Goal: Task Accomplishment & Management: Use online tool/utility

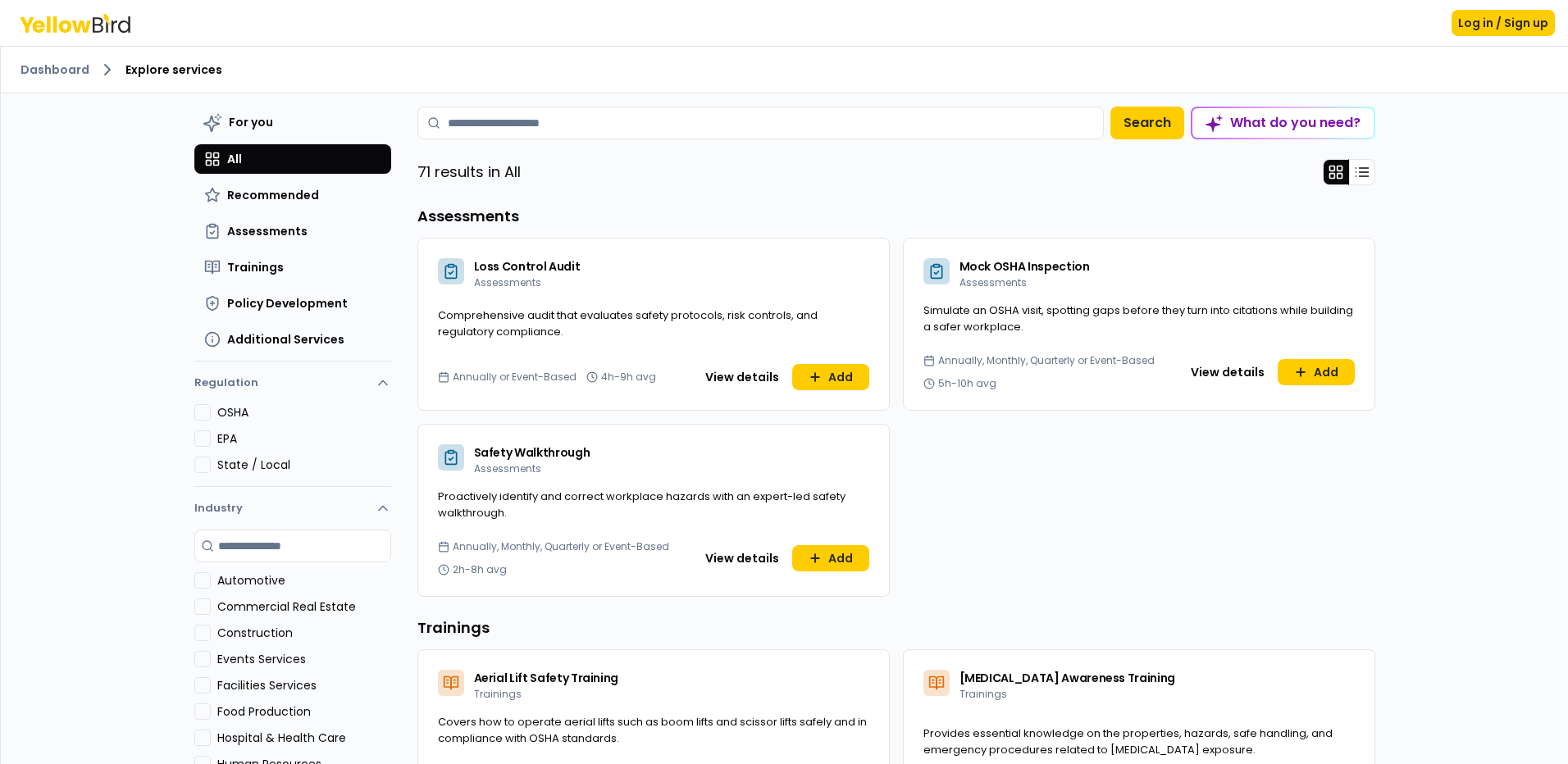
scroll to position [82, 0]
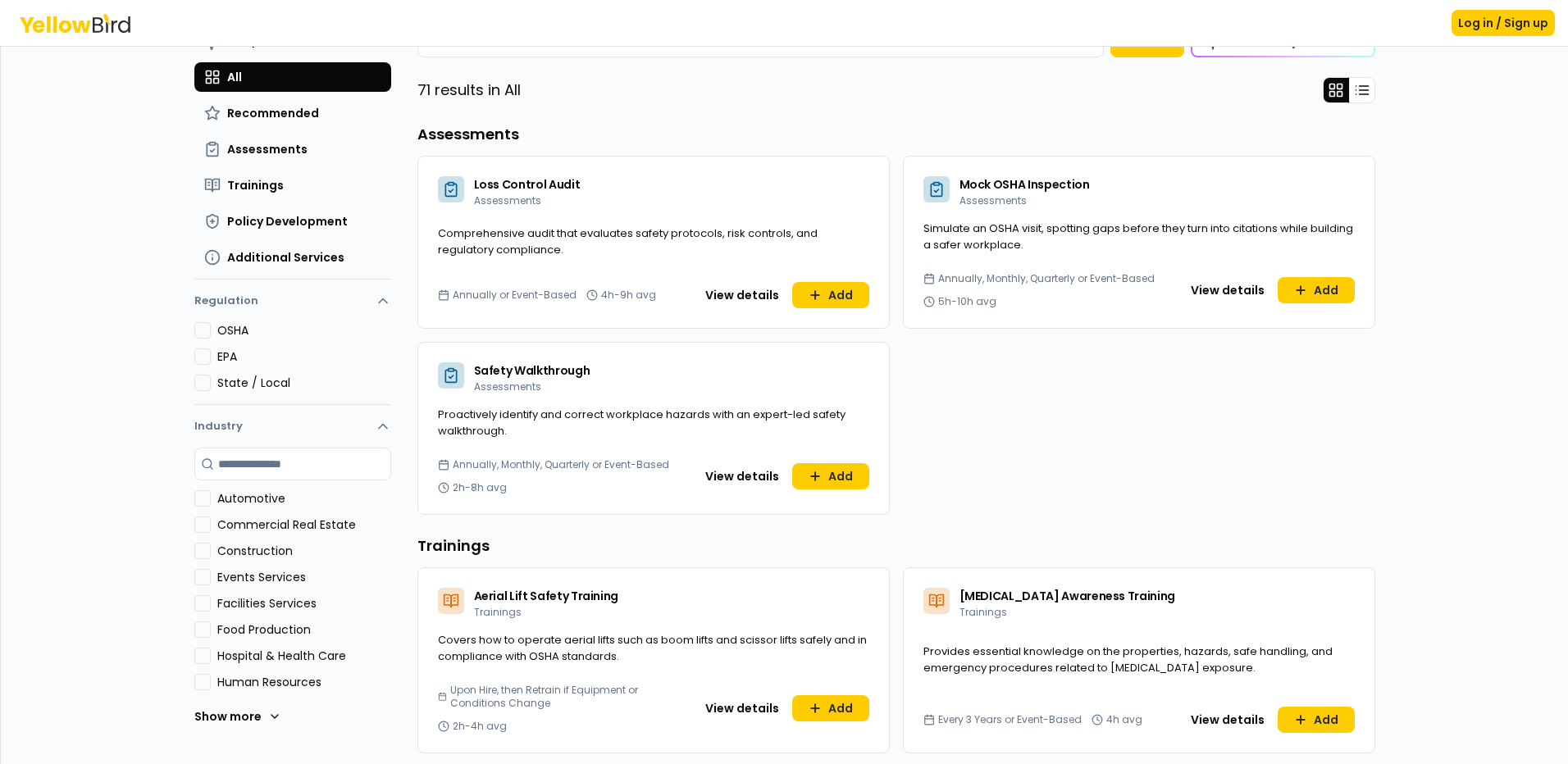
click at [233, 150] on span "Assessments" at bounding box center [267, 150] width 81 height 17
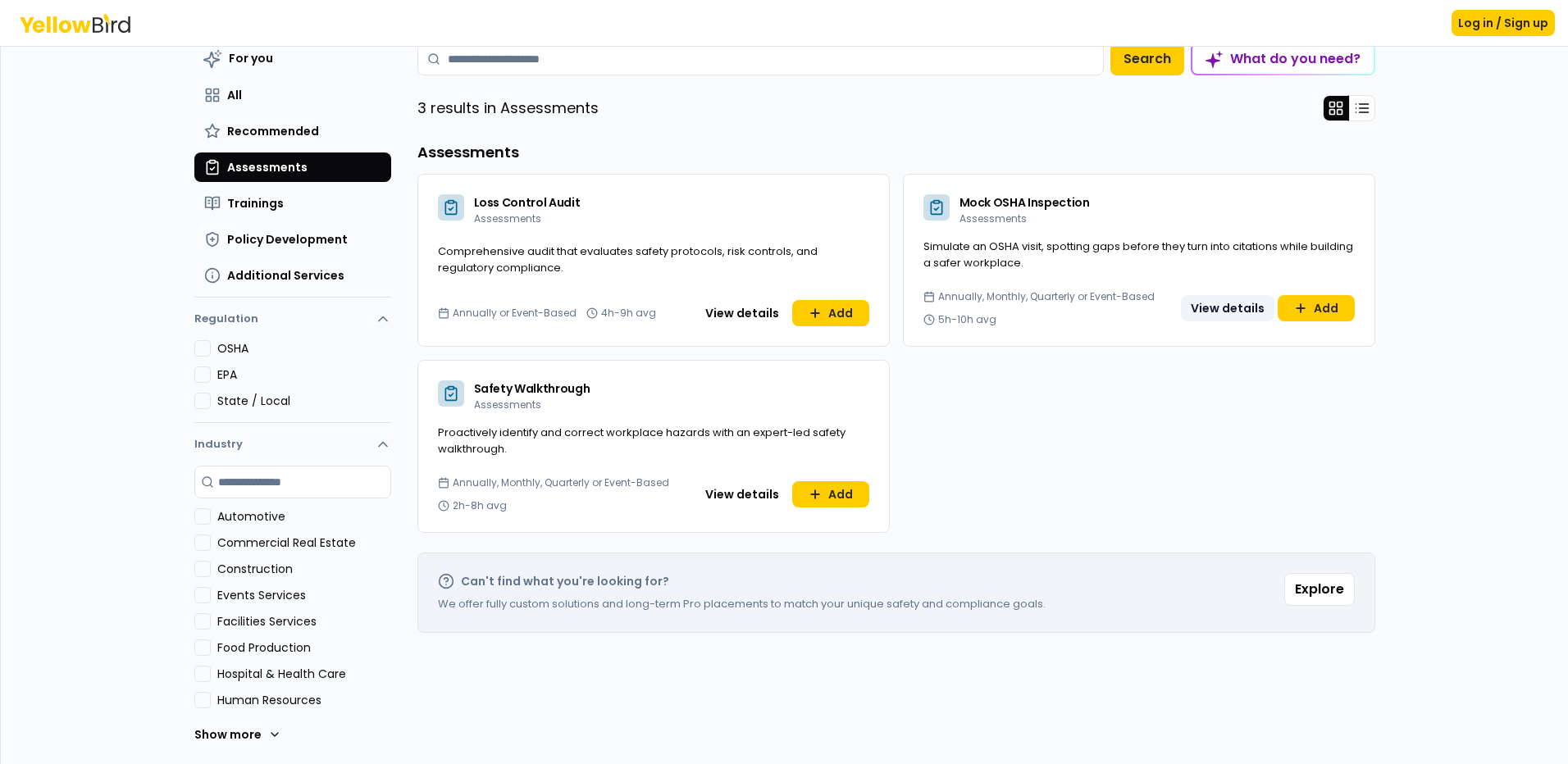
click at [1226, 305] on button "View details" at bounding box center [1227, 308] width 93 height 26
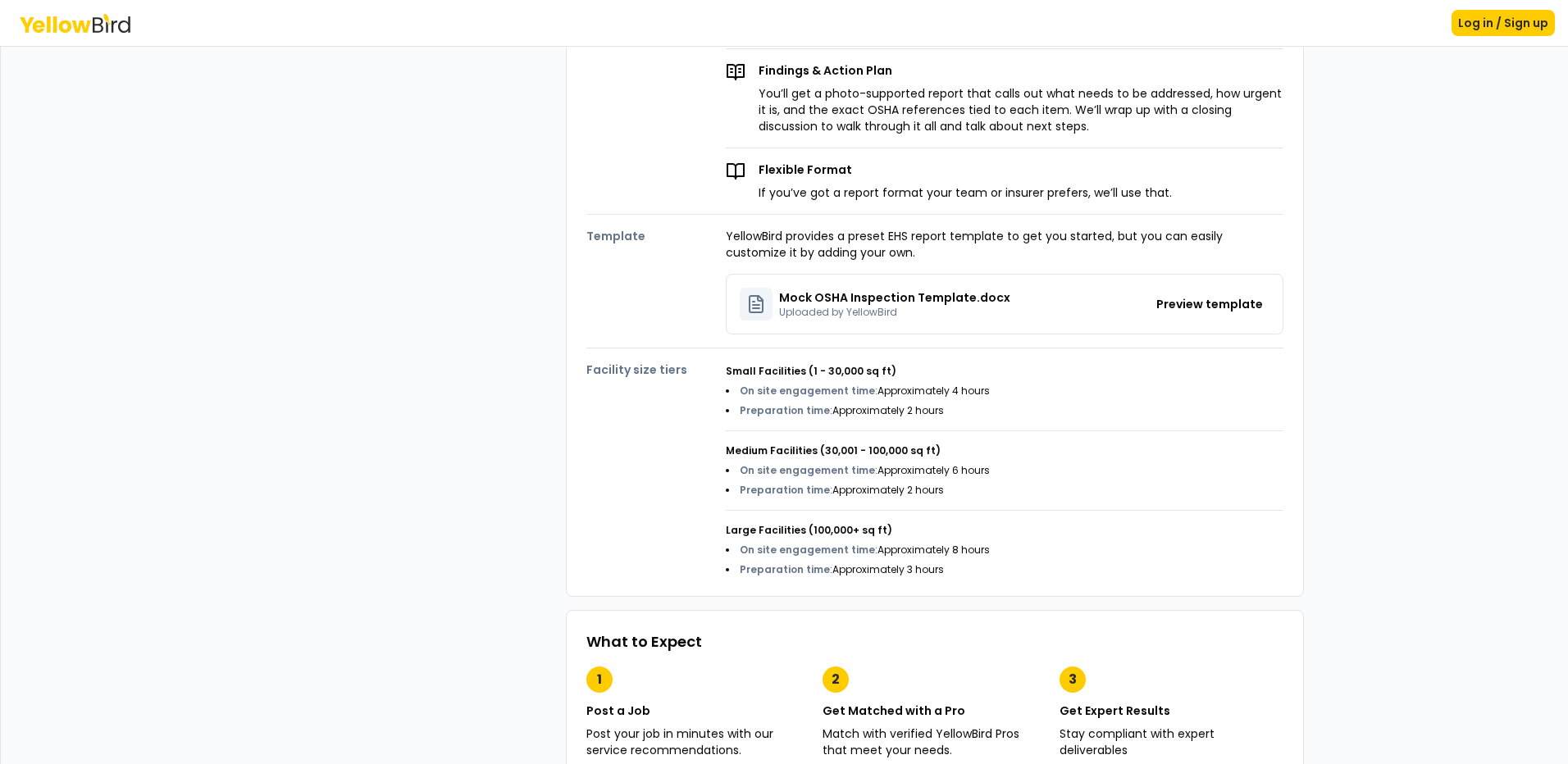
scroll to position [492, 0]
click at [1198, 304] on button "Preview template" at bounding box center [1210, 303] width 119 height 26
click at [1206, 301] on button "Preview template" at bounding box center [1210, 303] width 119 height 26
click at [750, 299] on icon at bounding box center [756, 303] width 19 height 19
click at [1217, 299] on button "Preview template" at bounding box center [1210, 303] width 119 height 26
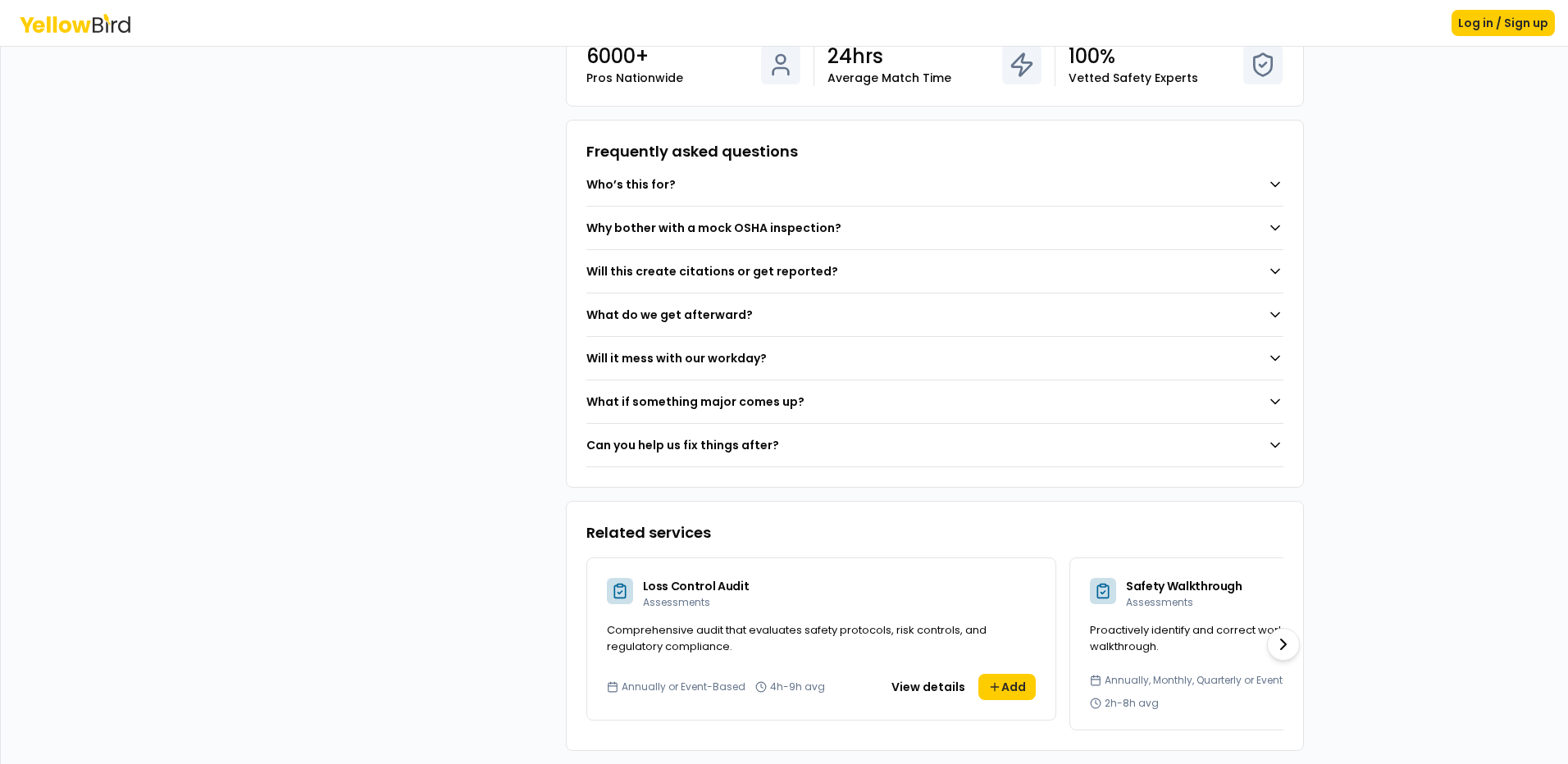
scroll to position [1259, 0]
click at [1287, 640] on button at bounding box center [1283, 644] width 33 height 33
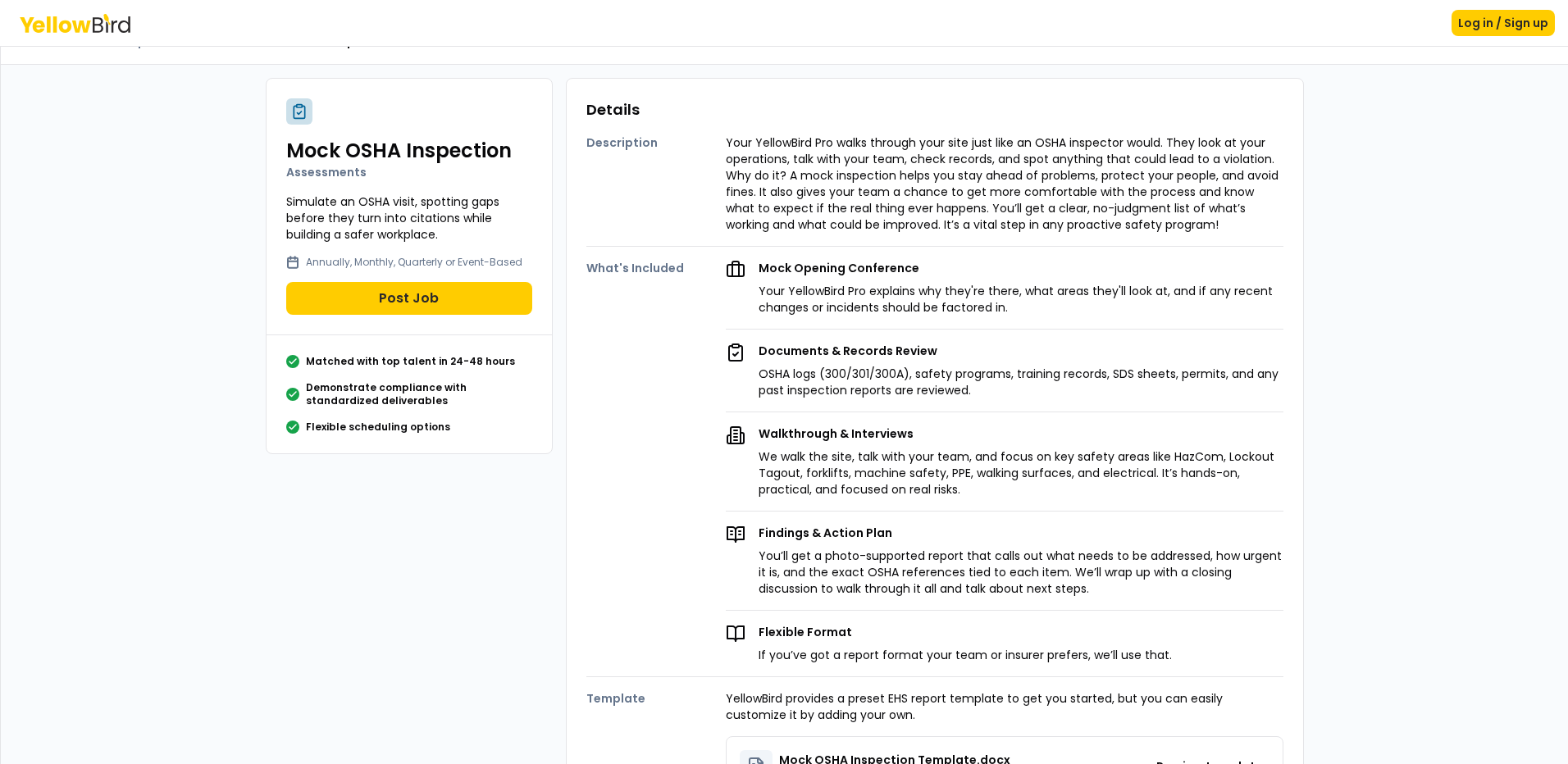
scroll to position [0, 0]
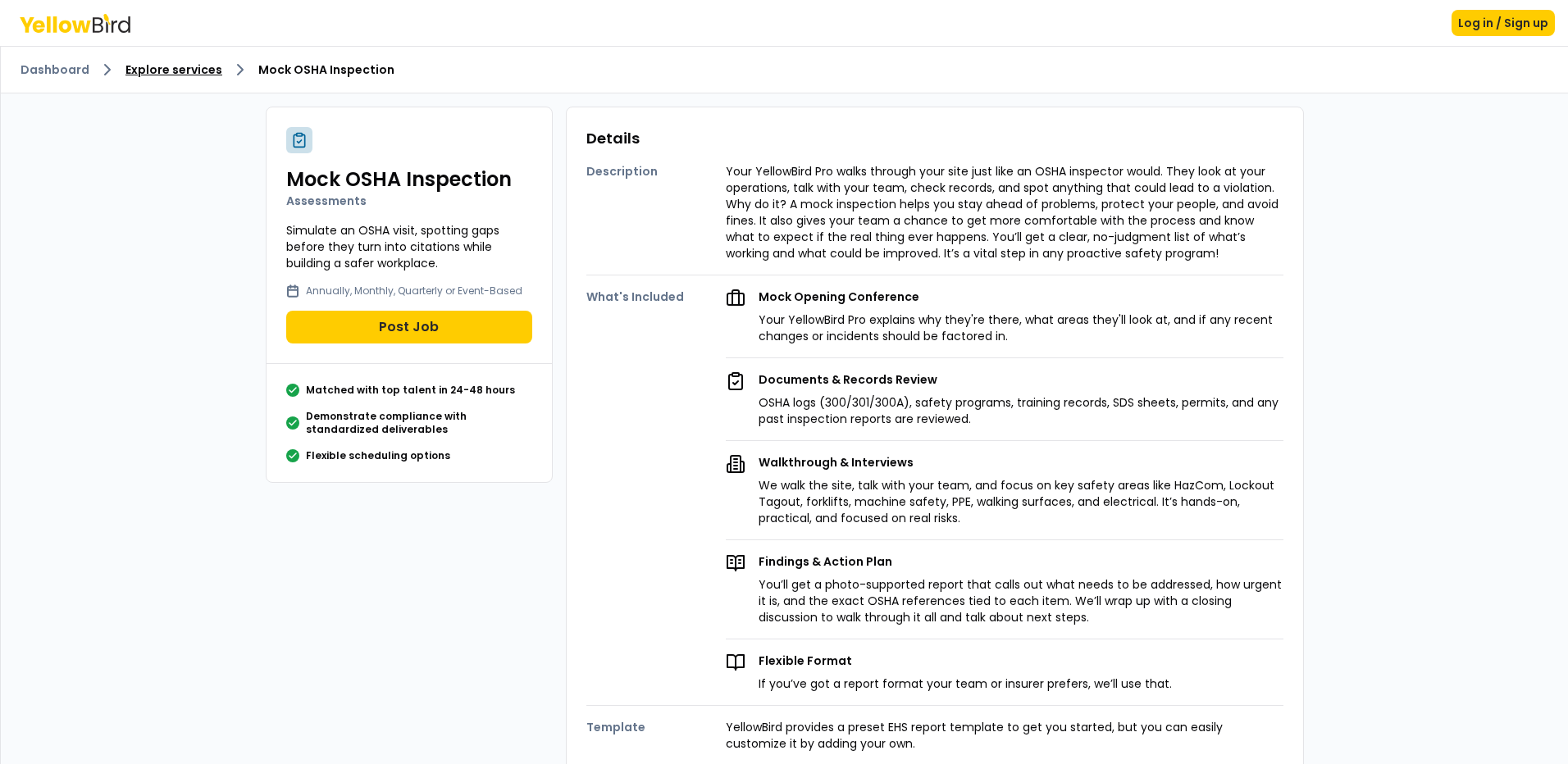
click at [156, 71] on link "Explore services" at bounding box center [173, 70] width 97 height 17
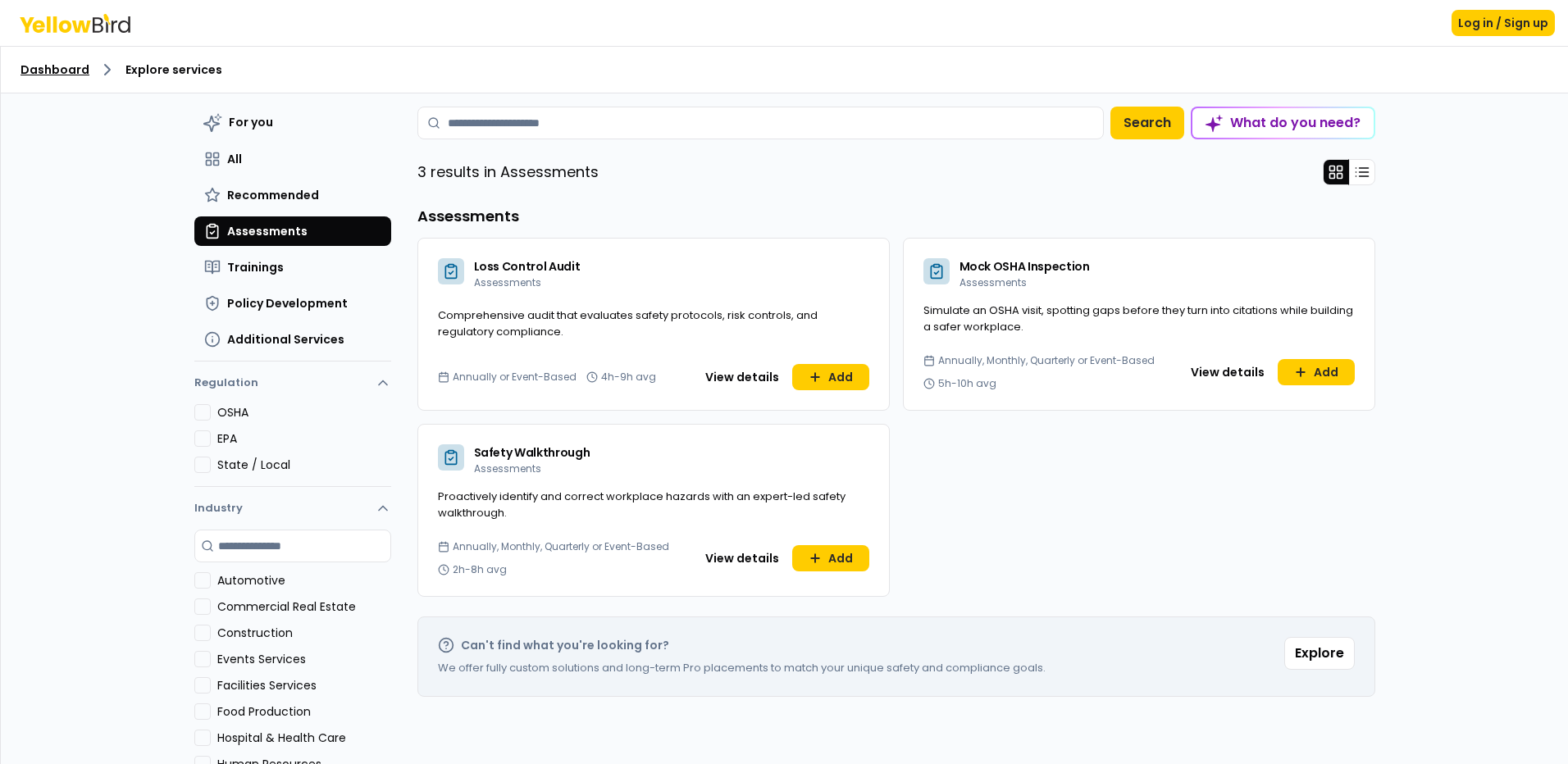
click at [55, 66] on link "Dashboard" at bounding box center [55, 70] width 69 height 17
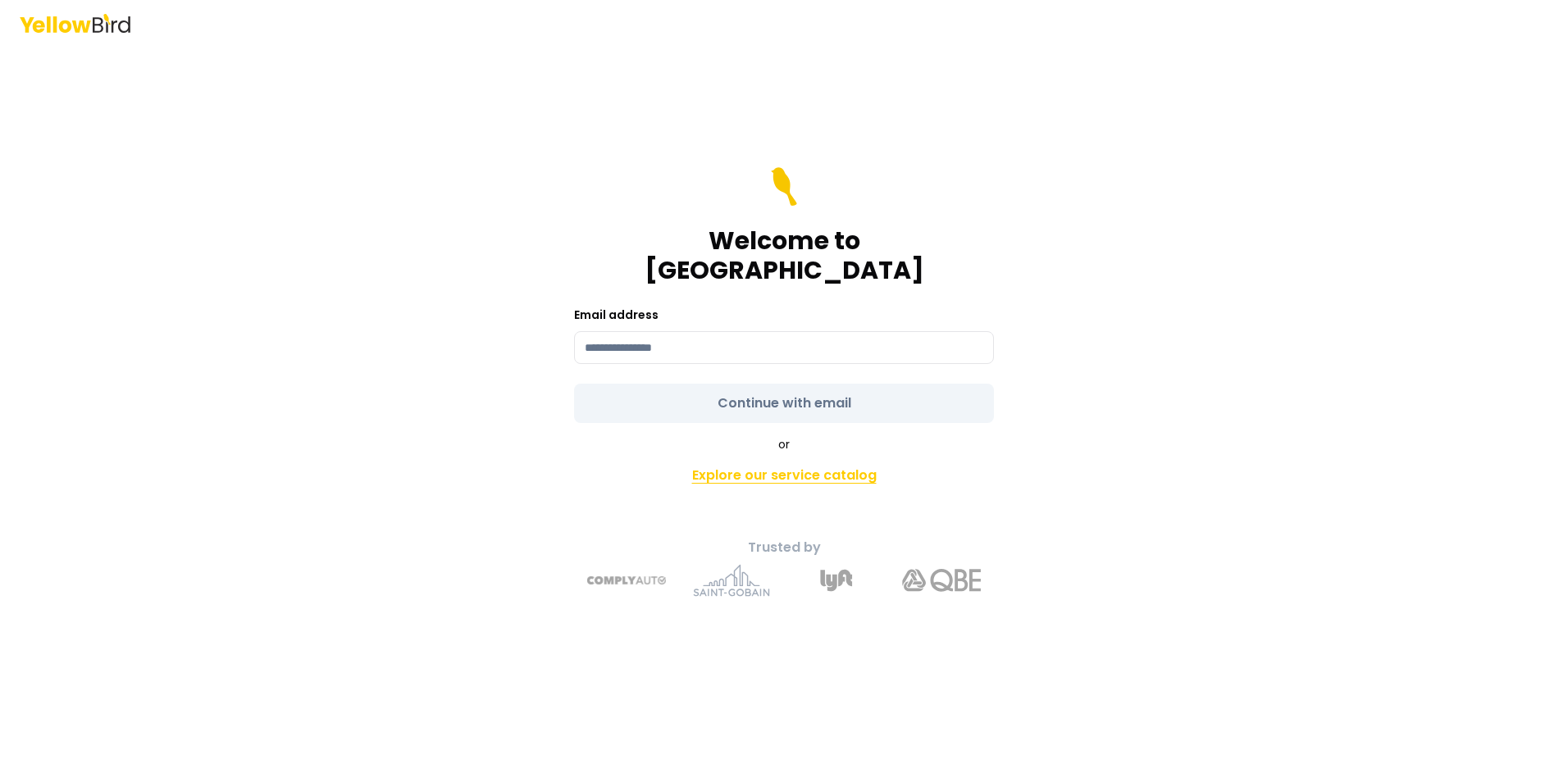
click at [807, 459] on link "Explore our service catalog" at bounding box center [784, 475] width 578 height 33
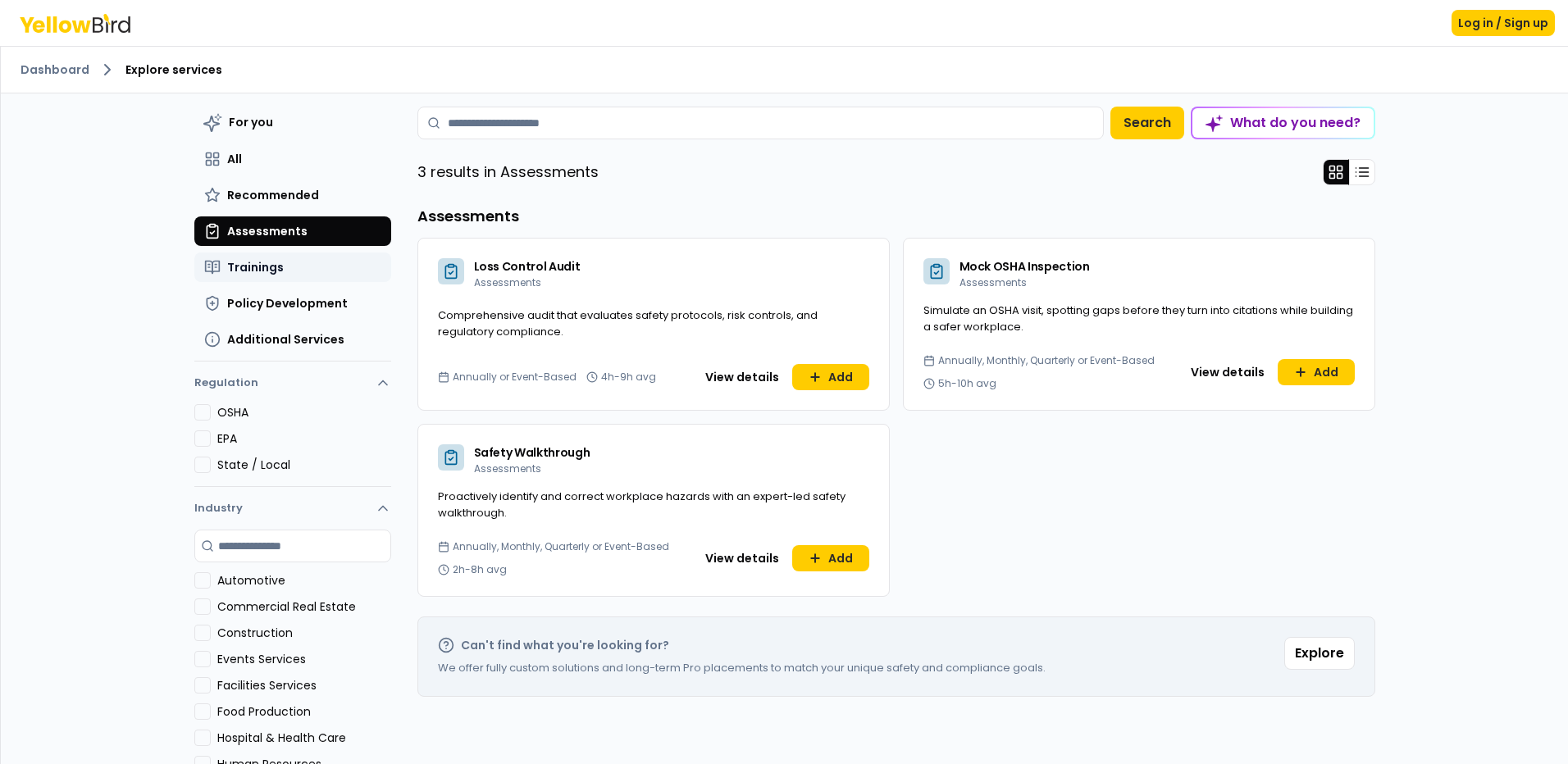
click at [231, 264] on span "Trainings" at bounding box center [255, 267] width 56 height 17
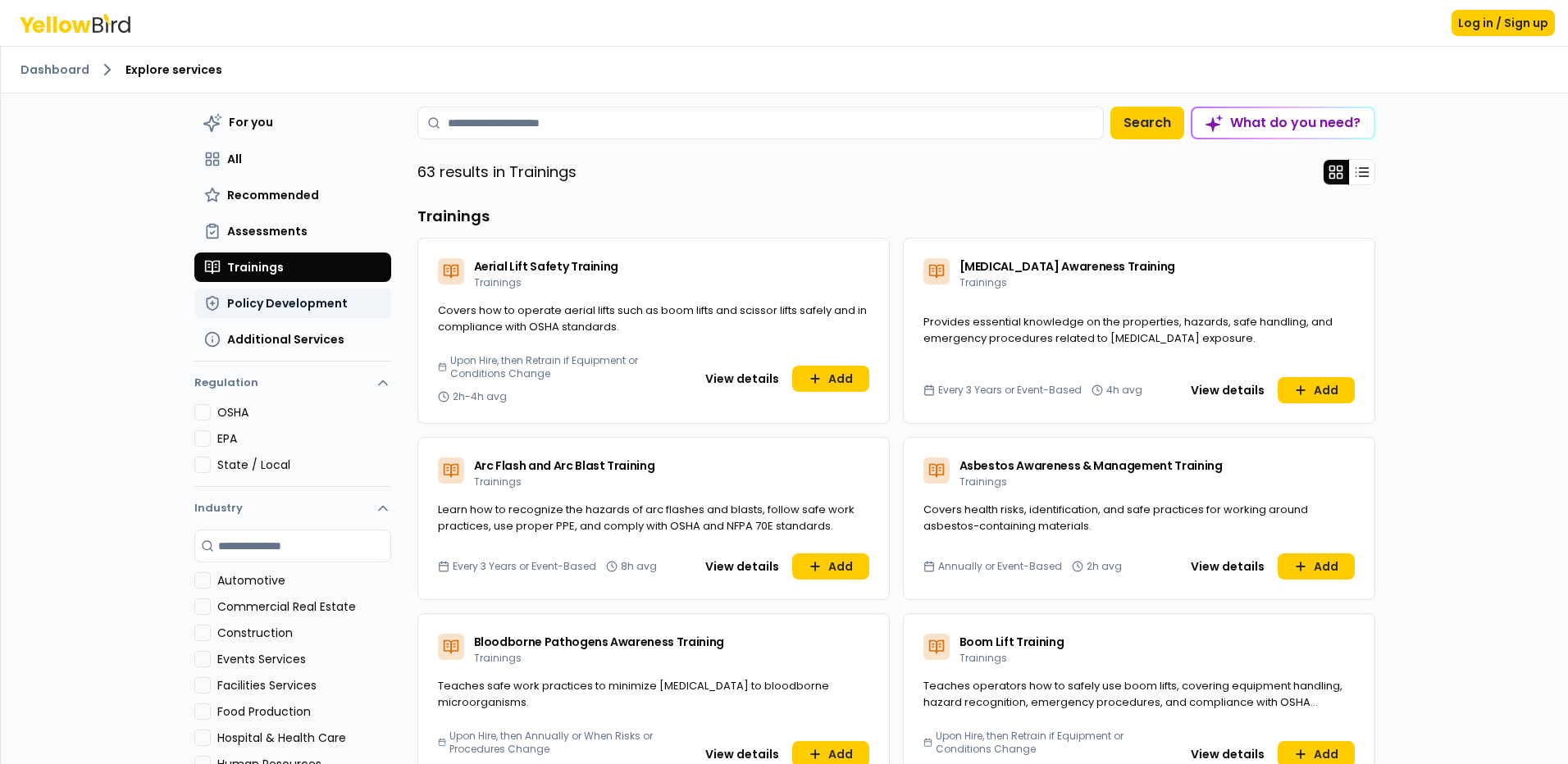
click at [301, 300] on span "Policy Development" at bounding box center [287, 303] width 120 height 17
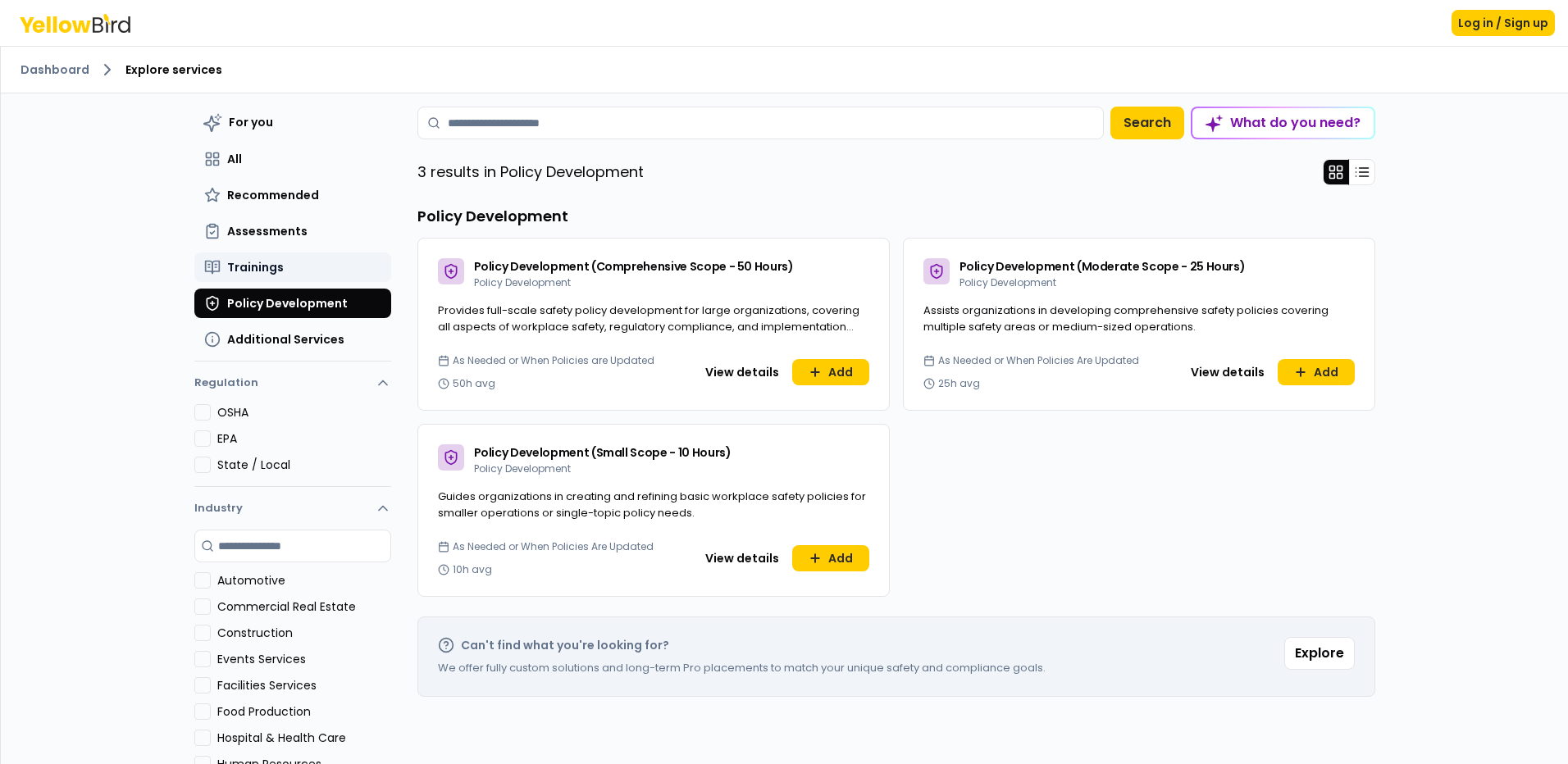
click at [248, 266] on span "Trainings" at bounding box center [255, 267] width 56 height 17
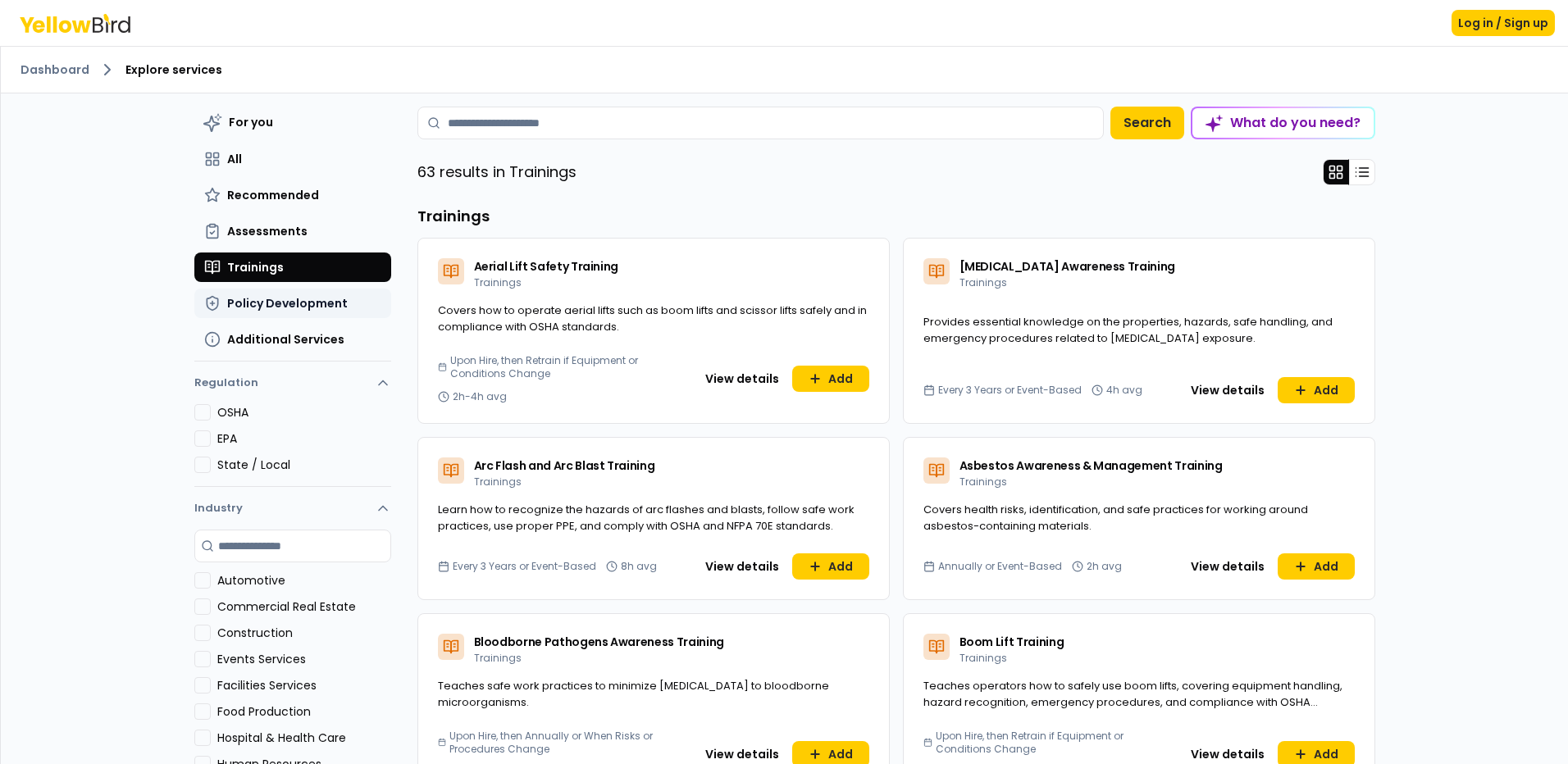
click at [305, 309] on span "Policy Development" at bounding box center [287, 303] width 120 height 17
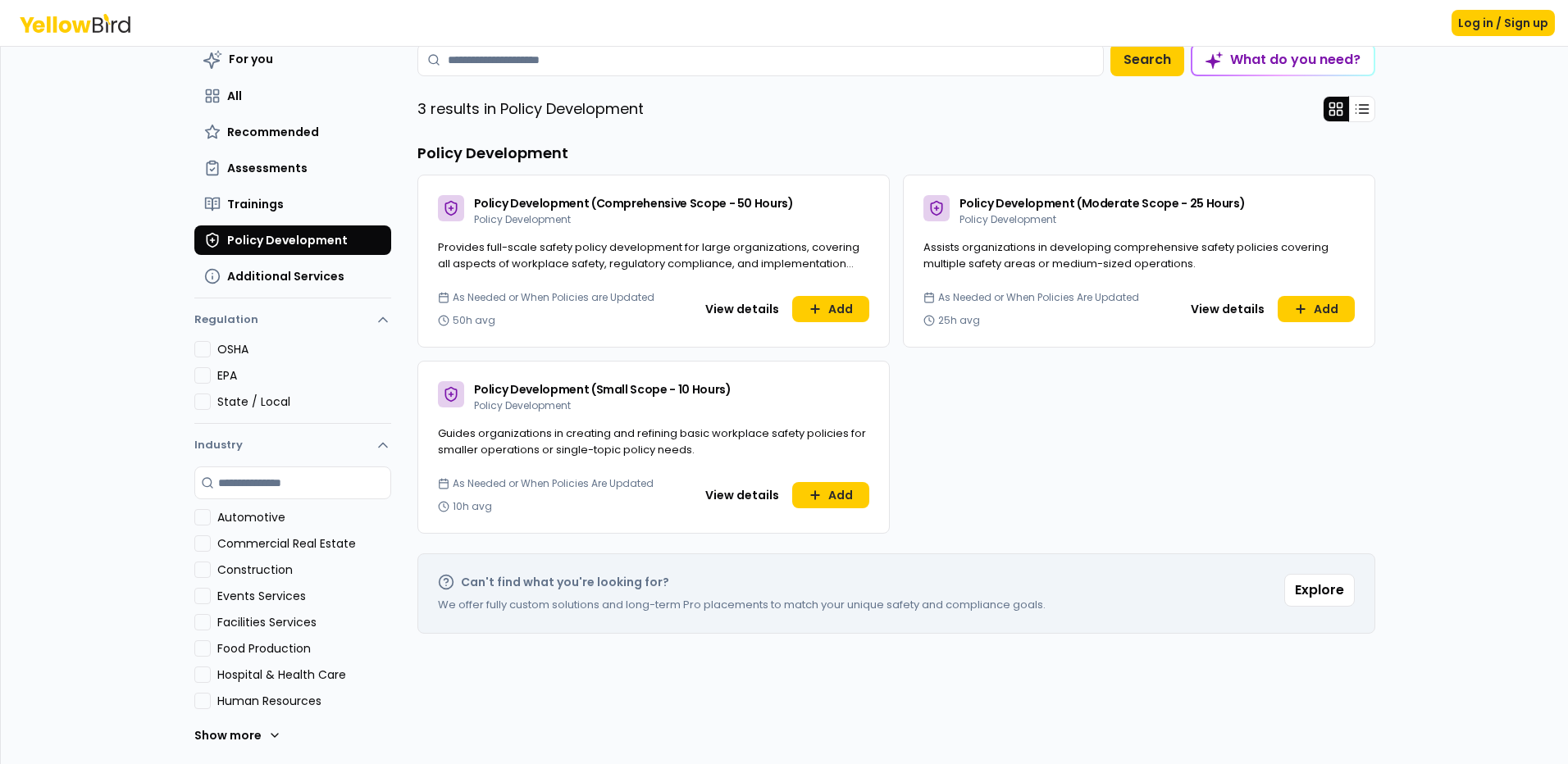
scroll to position [64, 0]
click at [241, 735] on button "Show more" at bounding box center [237, 735] width 87 height 33
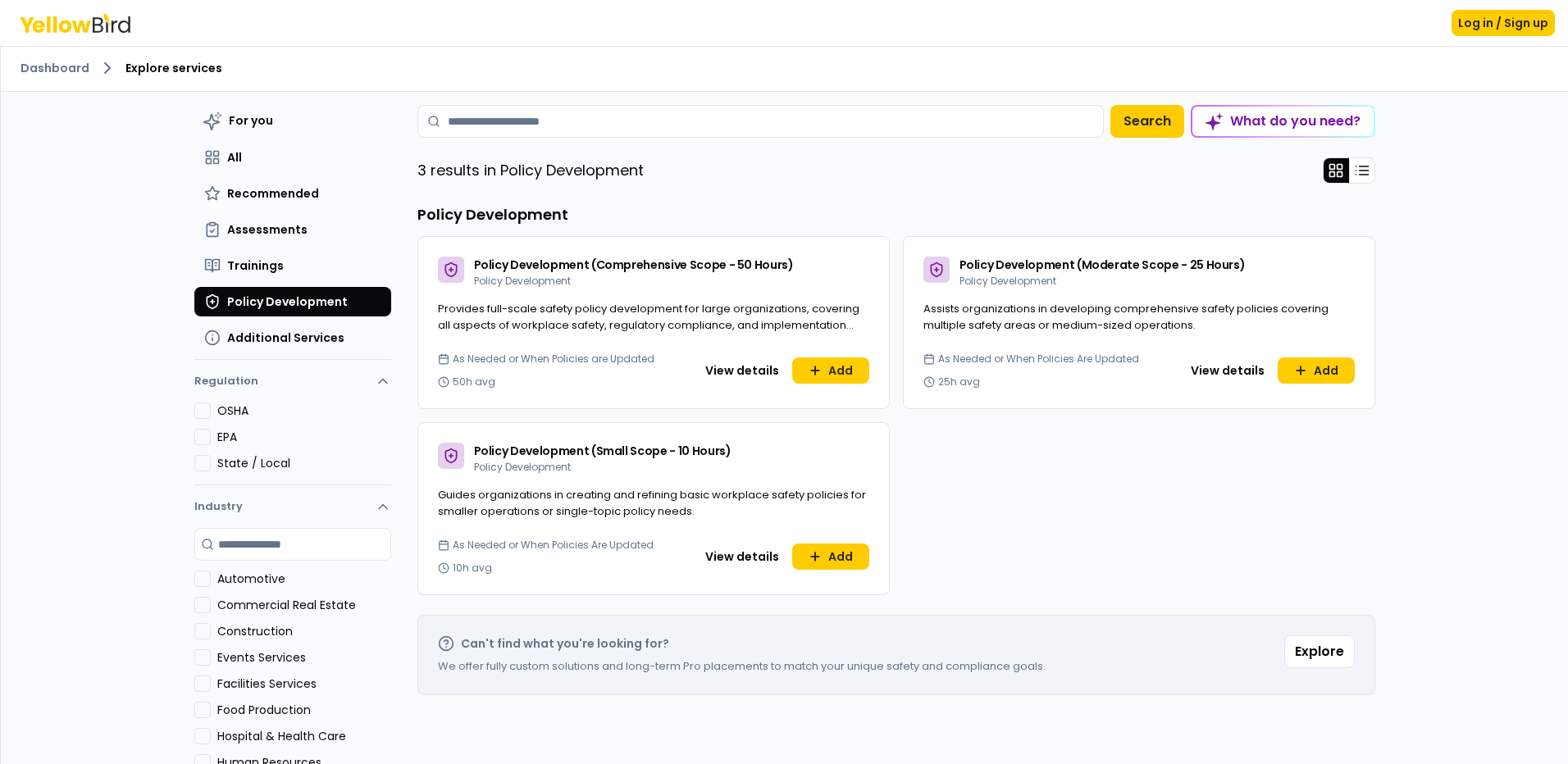
scroll to position [0, 0]
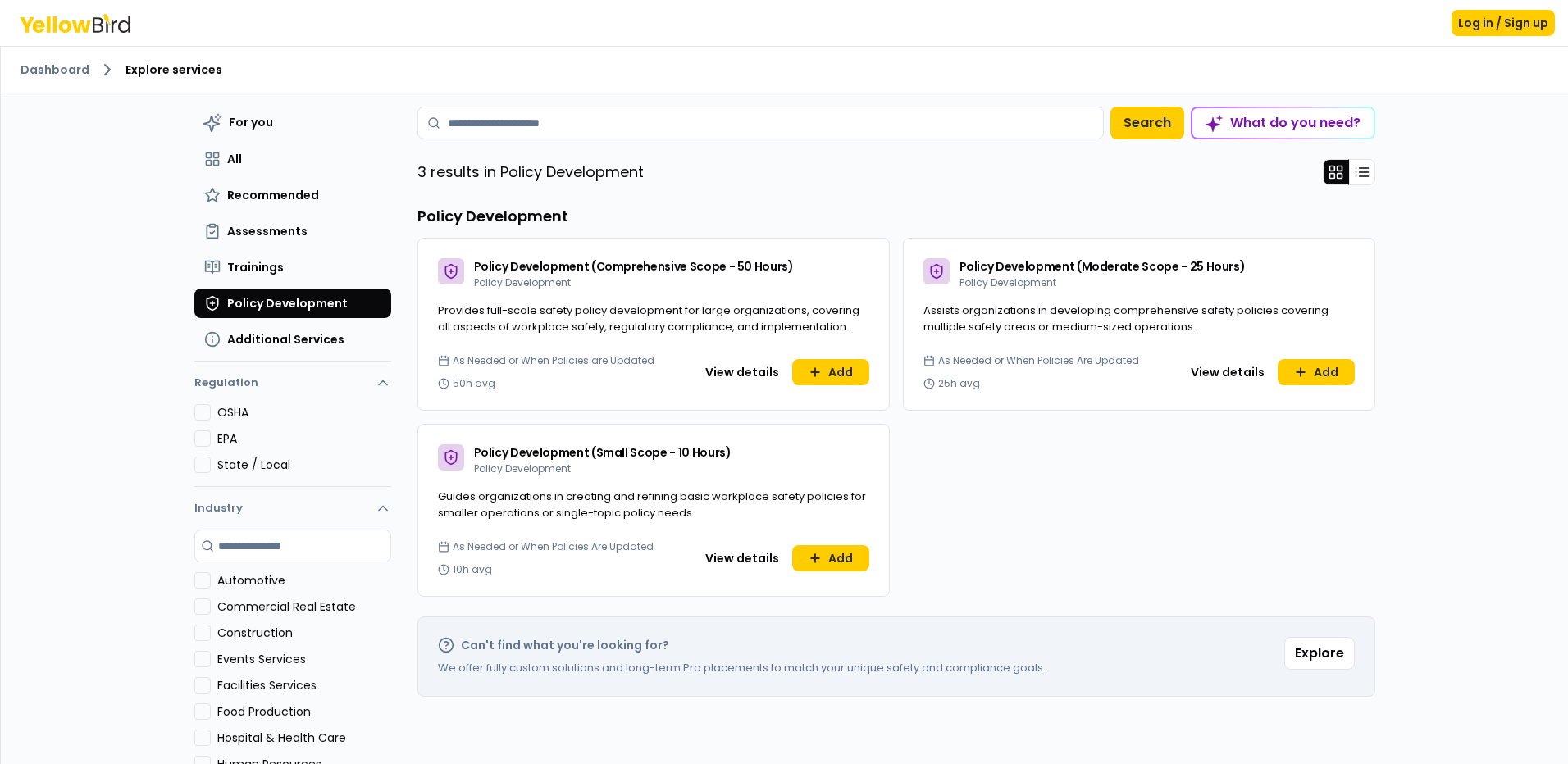
click at [194, 581] on button "Automotive" at bounding box center [203, 581] width 17 height 17
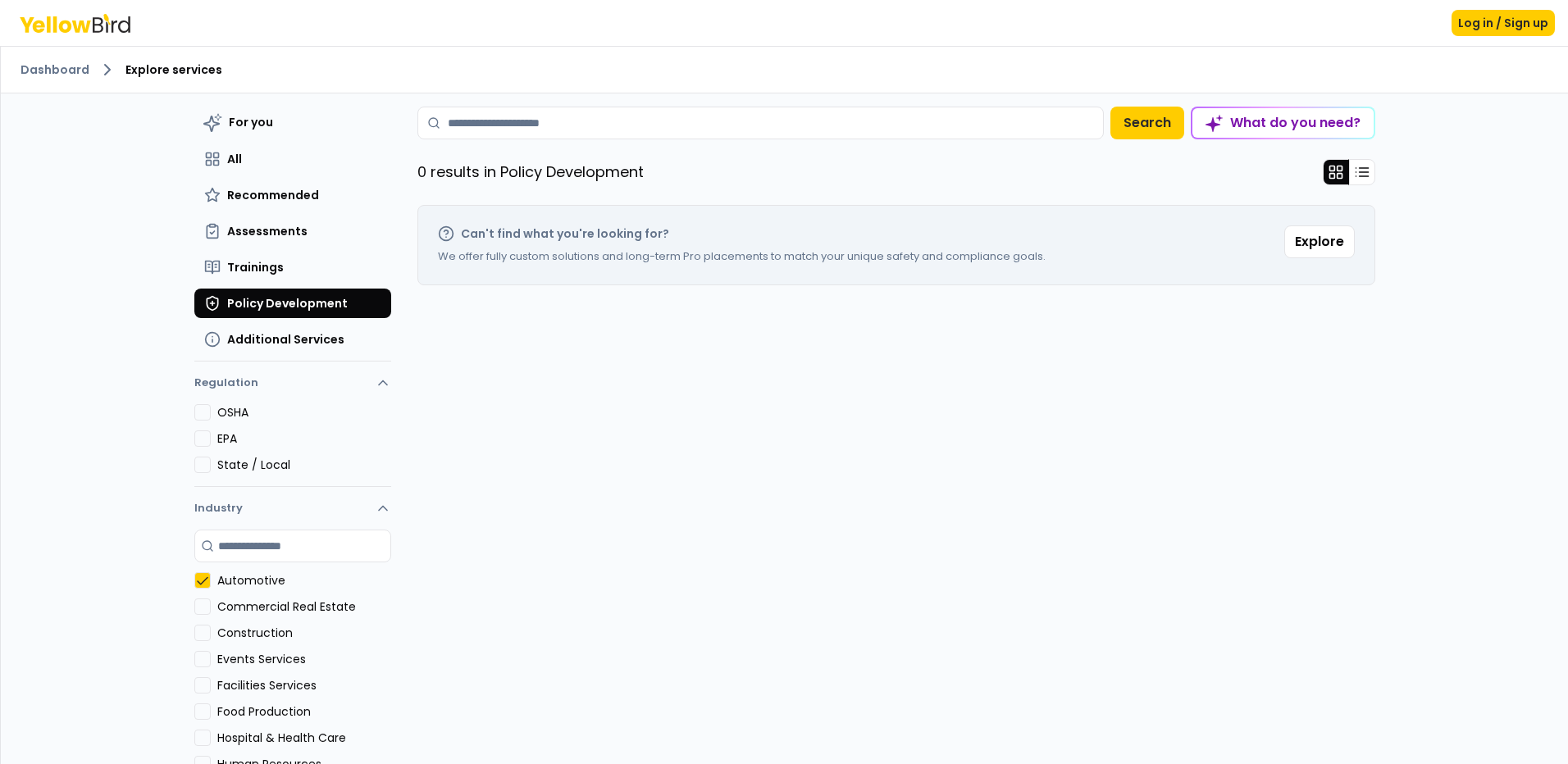
click at [197, 605] on Estate "Commercial Real Estate" at bounding box center [203, 607] width 17 height 17
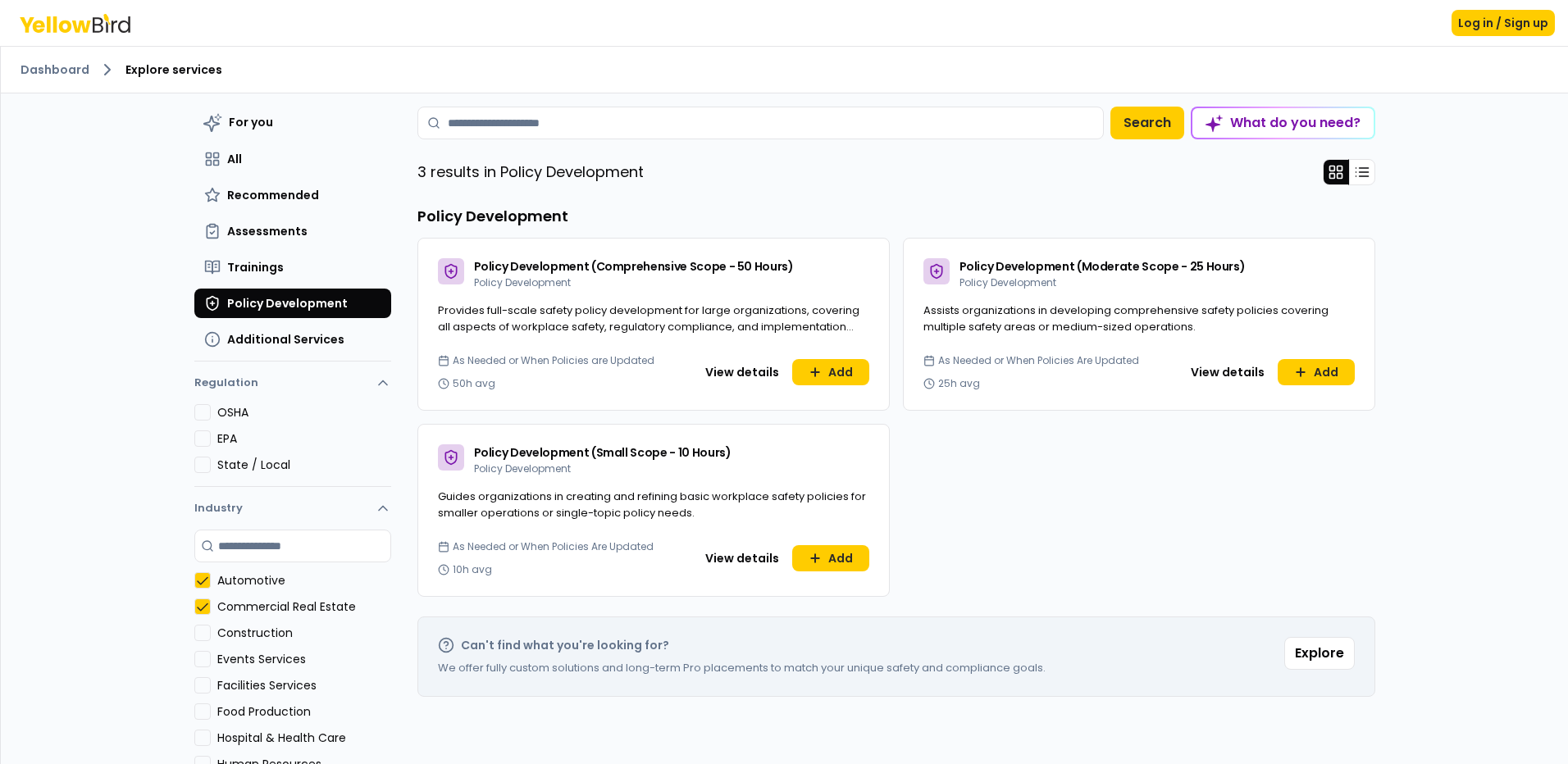
click at [194, 584] on button "Automotive" at bounding box center [203, 581] width 17 height 17
click at [229, 158] on span "All" at bounding box center [235, 160] width 15 height 17
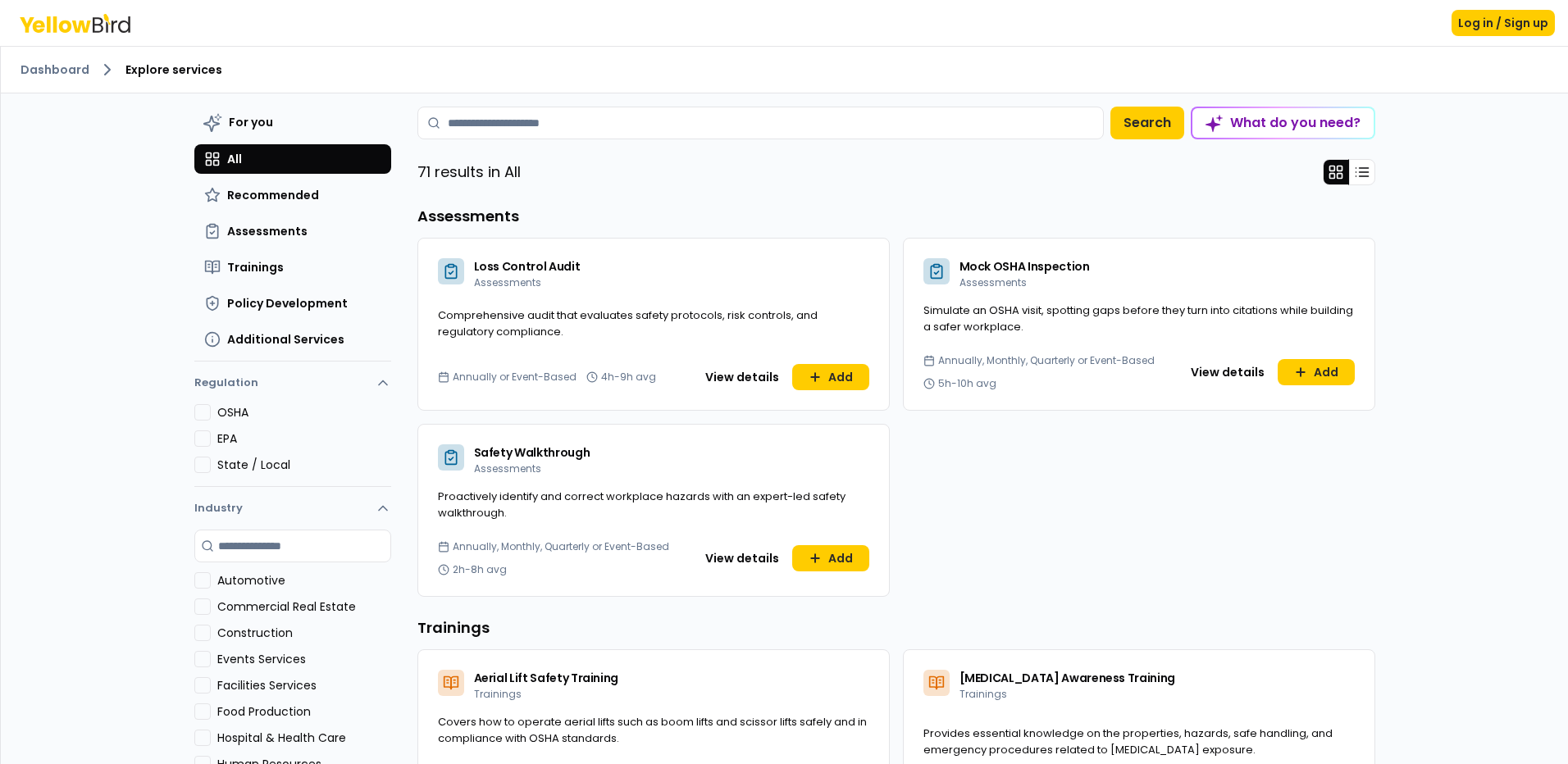
click at [156, 68] on span "Explore services" at bounding box center [173, 70] width 97 height 17
click at [62, 69] on link "Dashboard" at bounding box center [55, 70] width 69 height 17
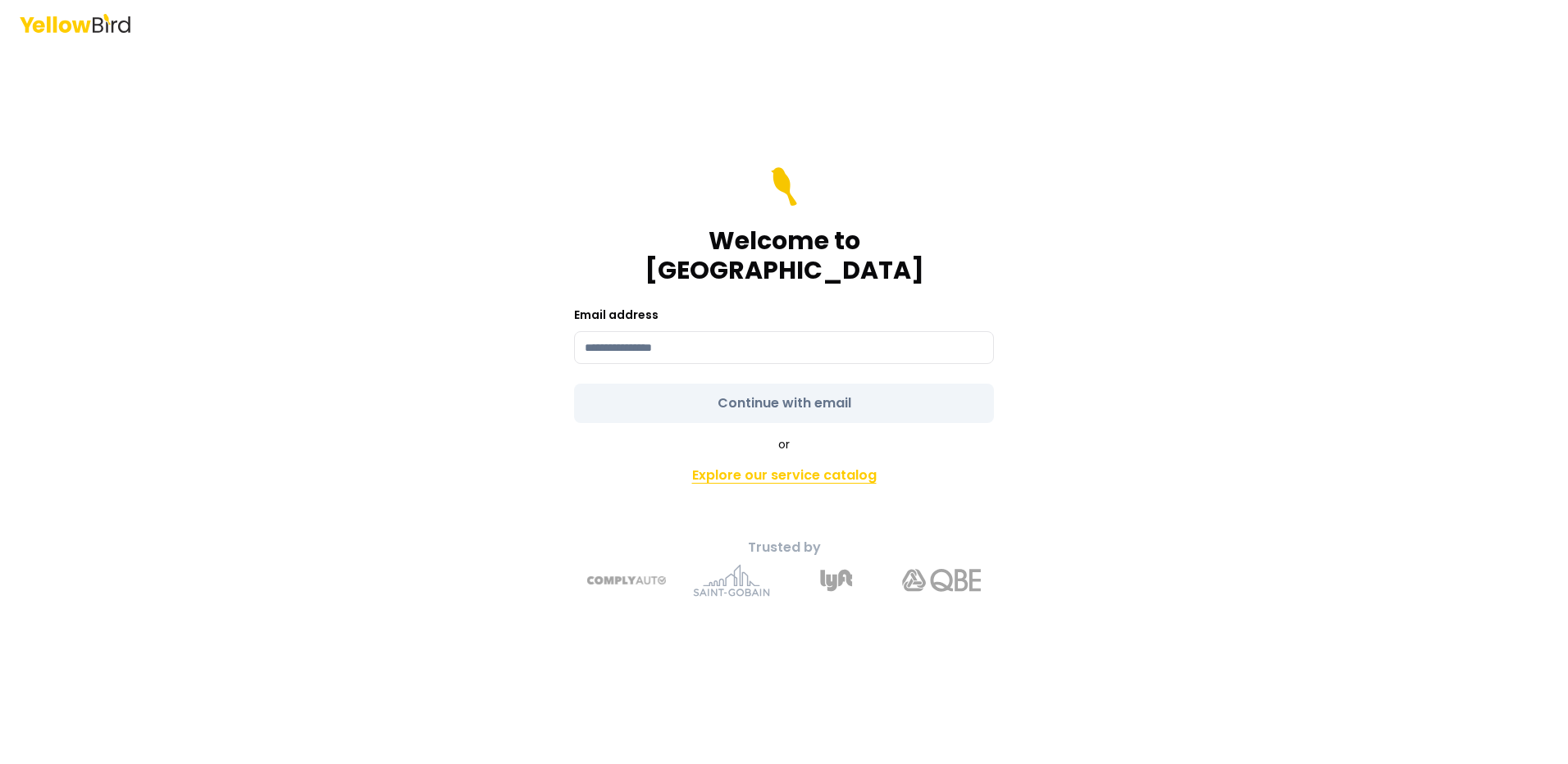
click at [768, 466] on link "Explore our service catalog" at bounding box center [784, 475] width 578 height 33
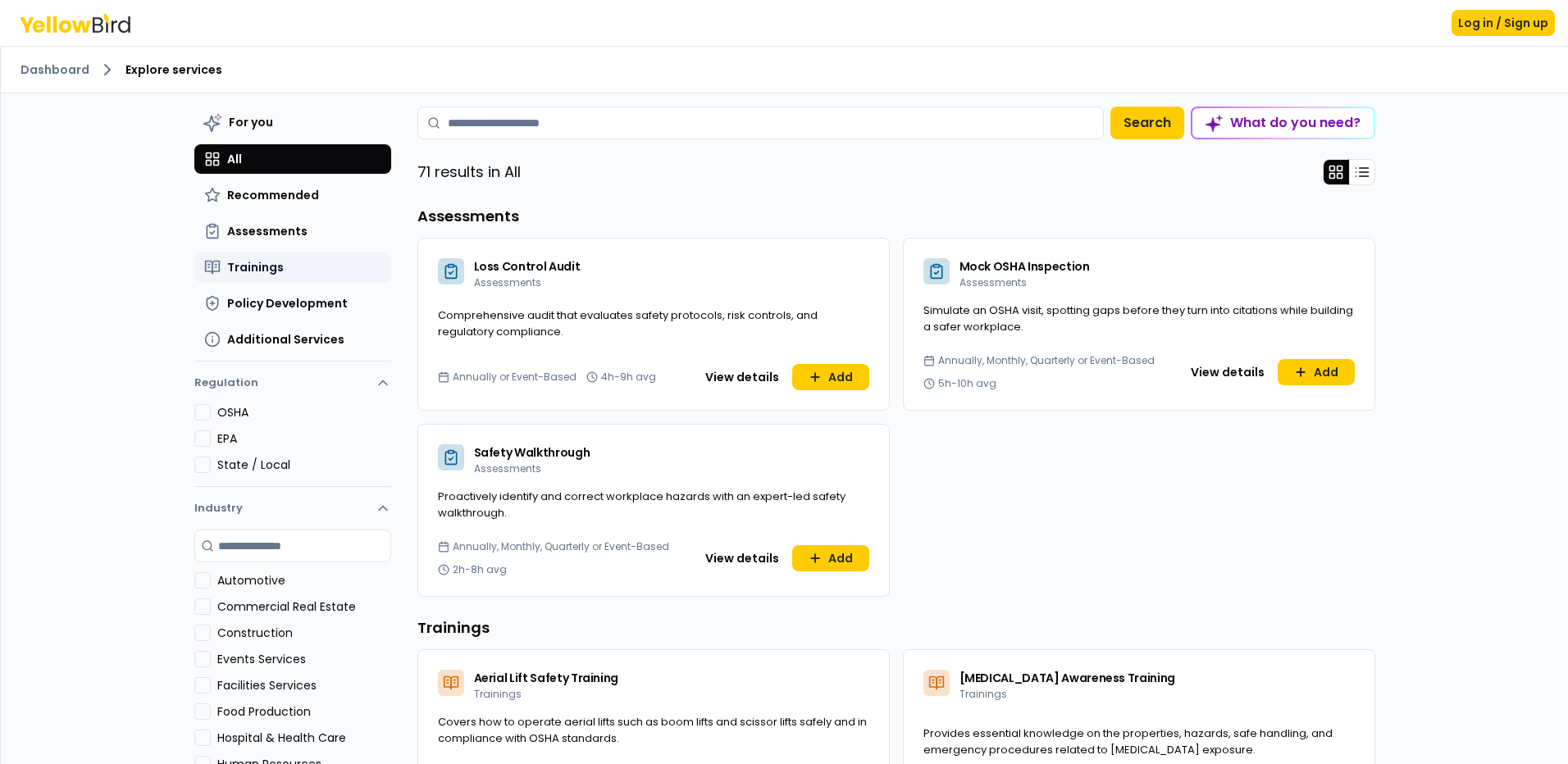
click at [232, 261] on span "Trainings" at bounding box center [255, 267] width 56 height 17
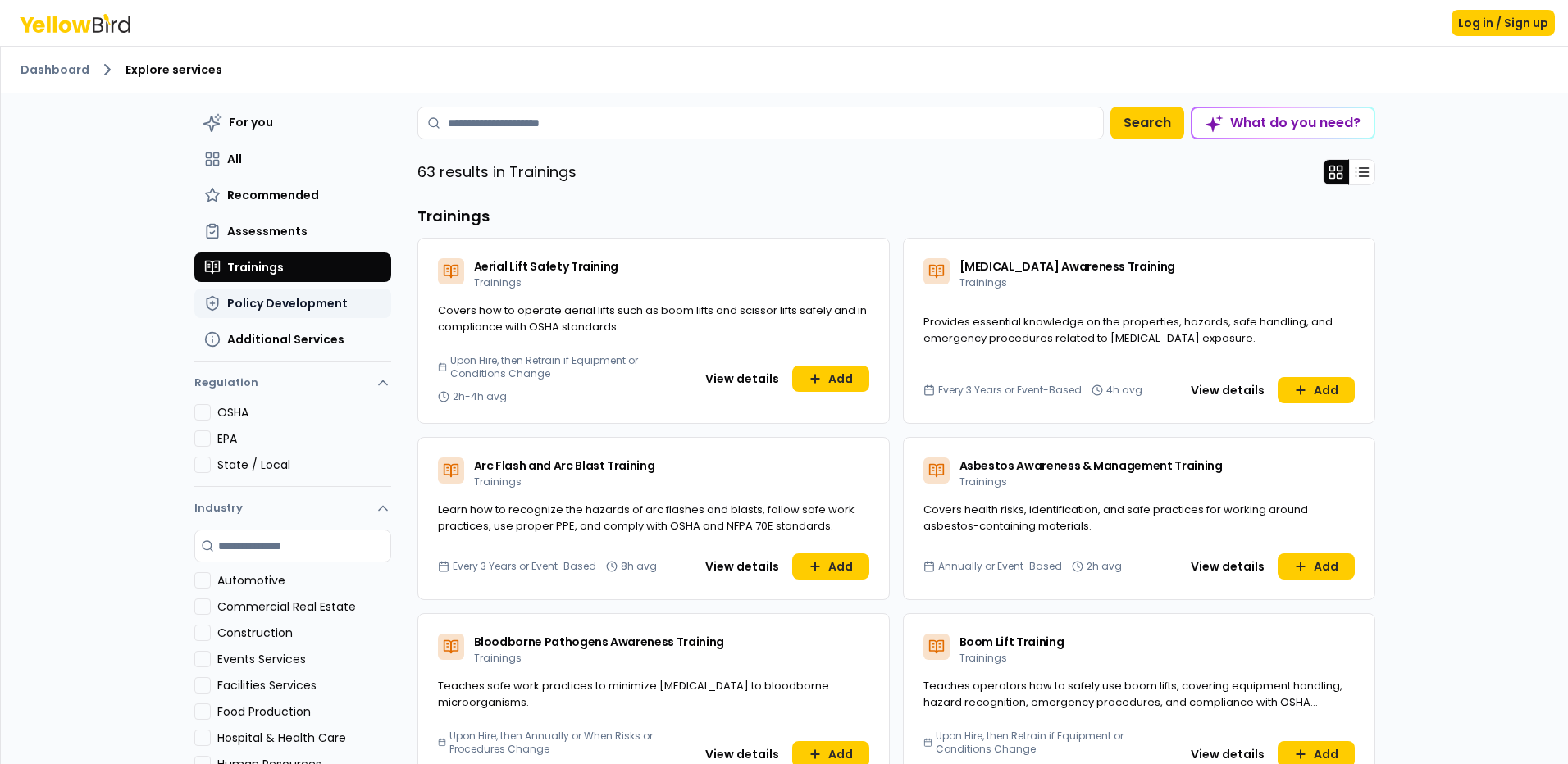
click at [262, 303] on span "Policy Development" at bounding box center [287, 303] width 120 height 17
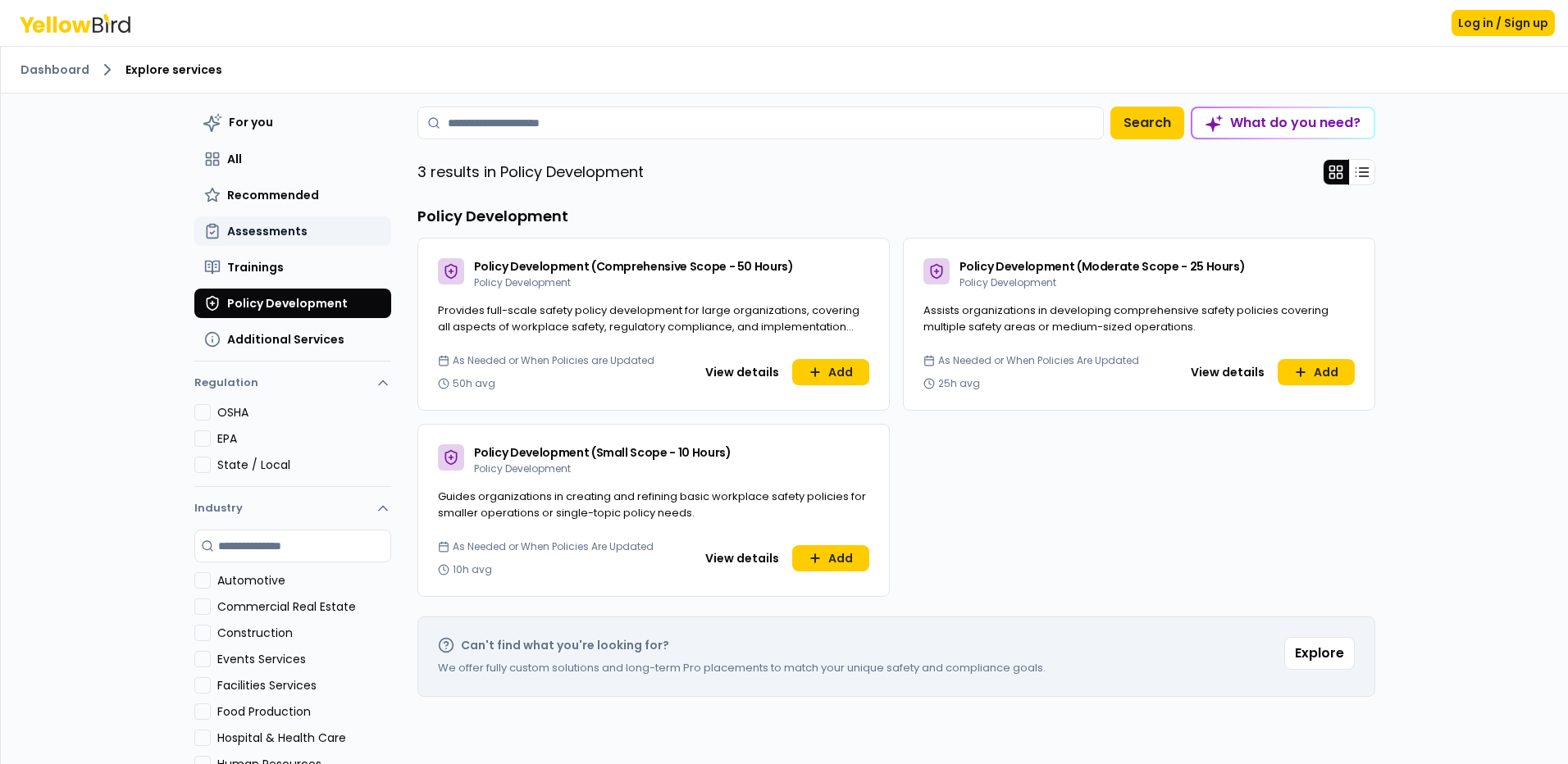
click at [255, 229] on span "Assessments" at bounding box center [267, 231] width 81 height 17
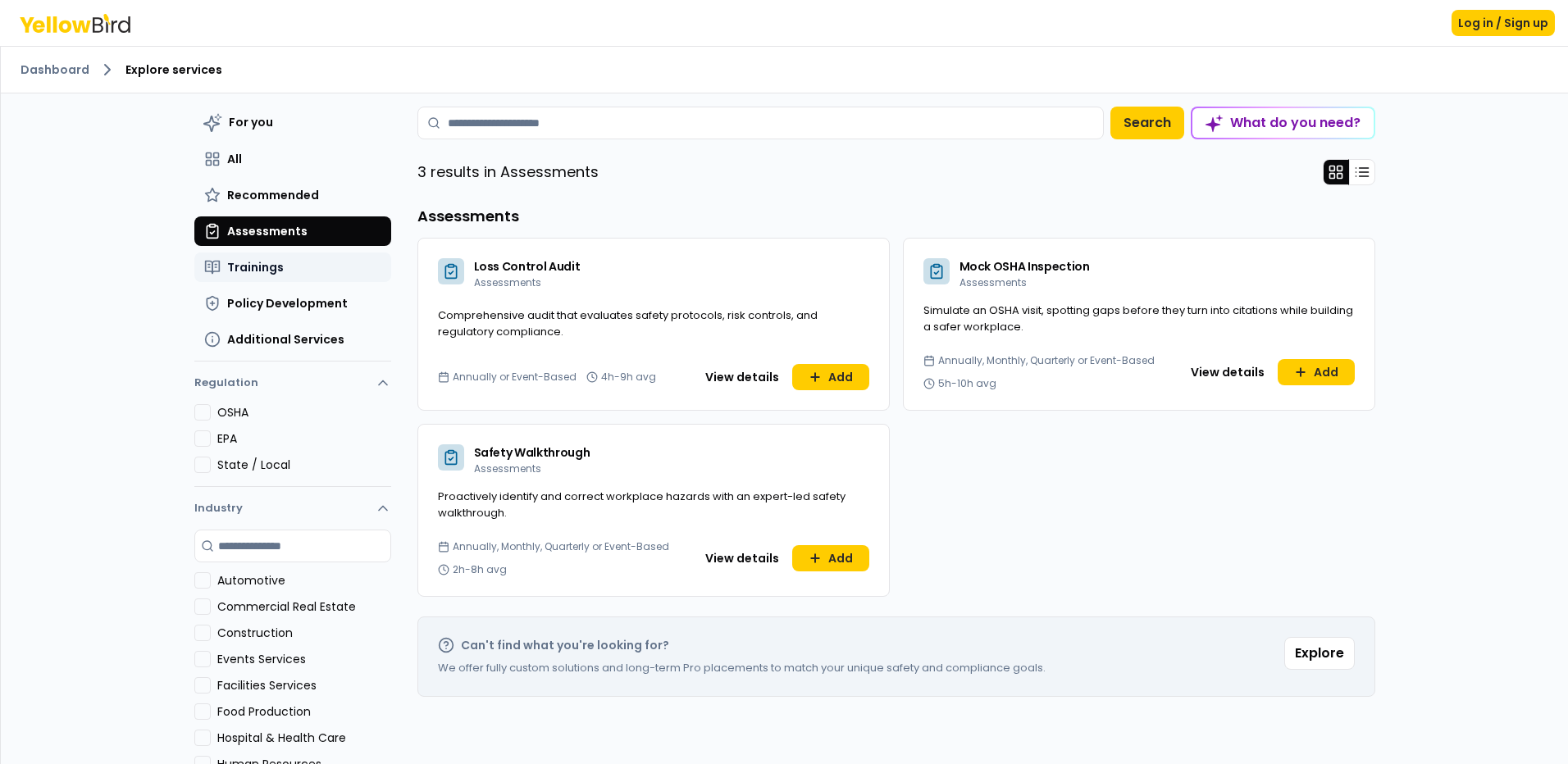
click at [227, 261] on span "Trainings" at bounding box center [255, 267] width 56 height 17
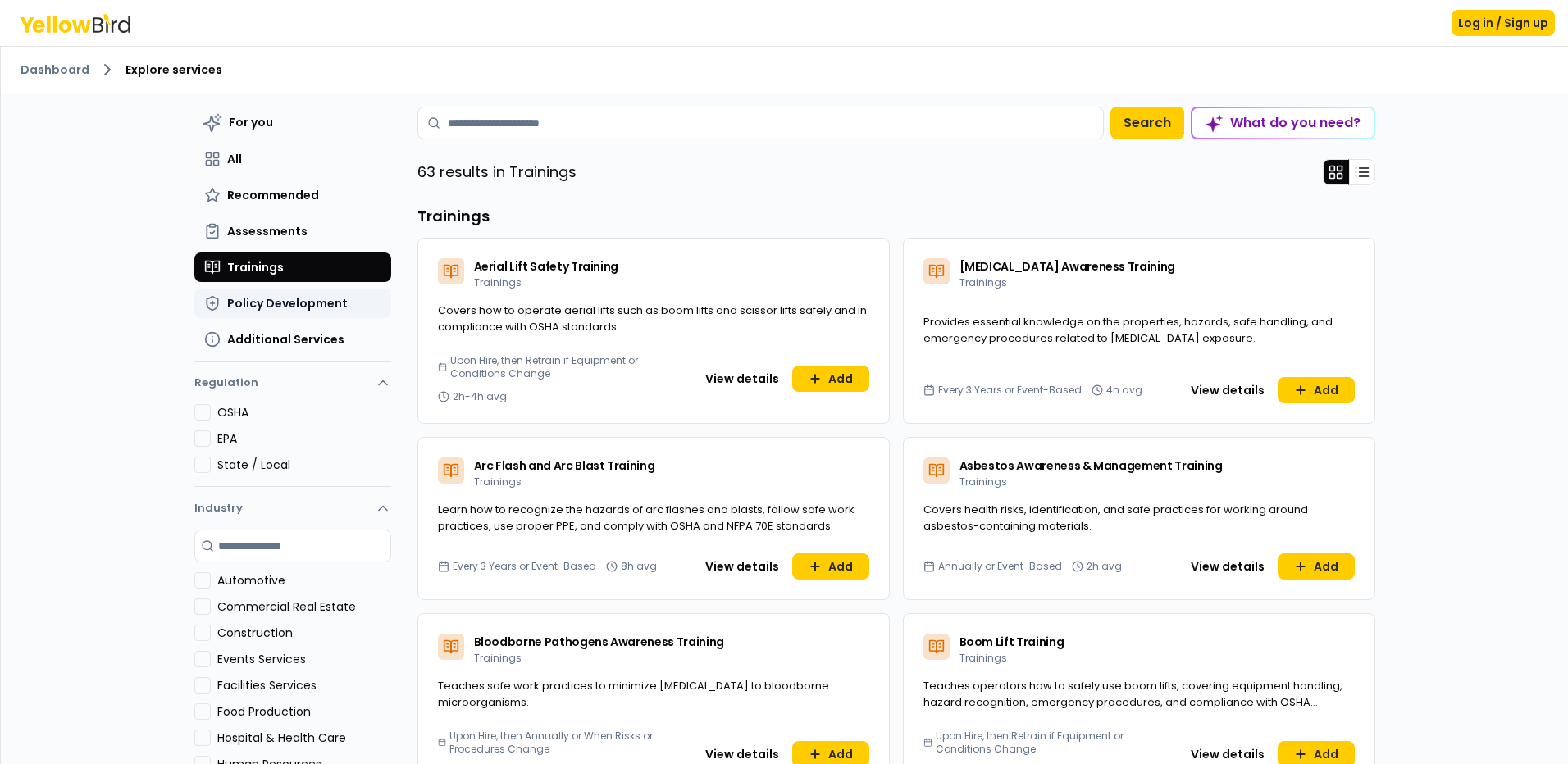
click at [247, 303] on span "Policy Development" at bounding box center [287, 303] width 120 height 17
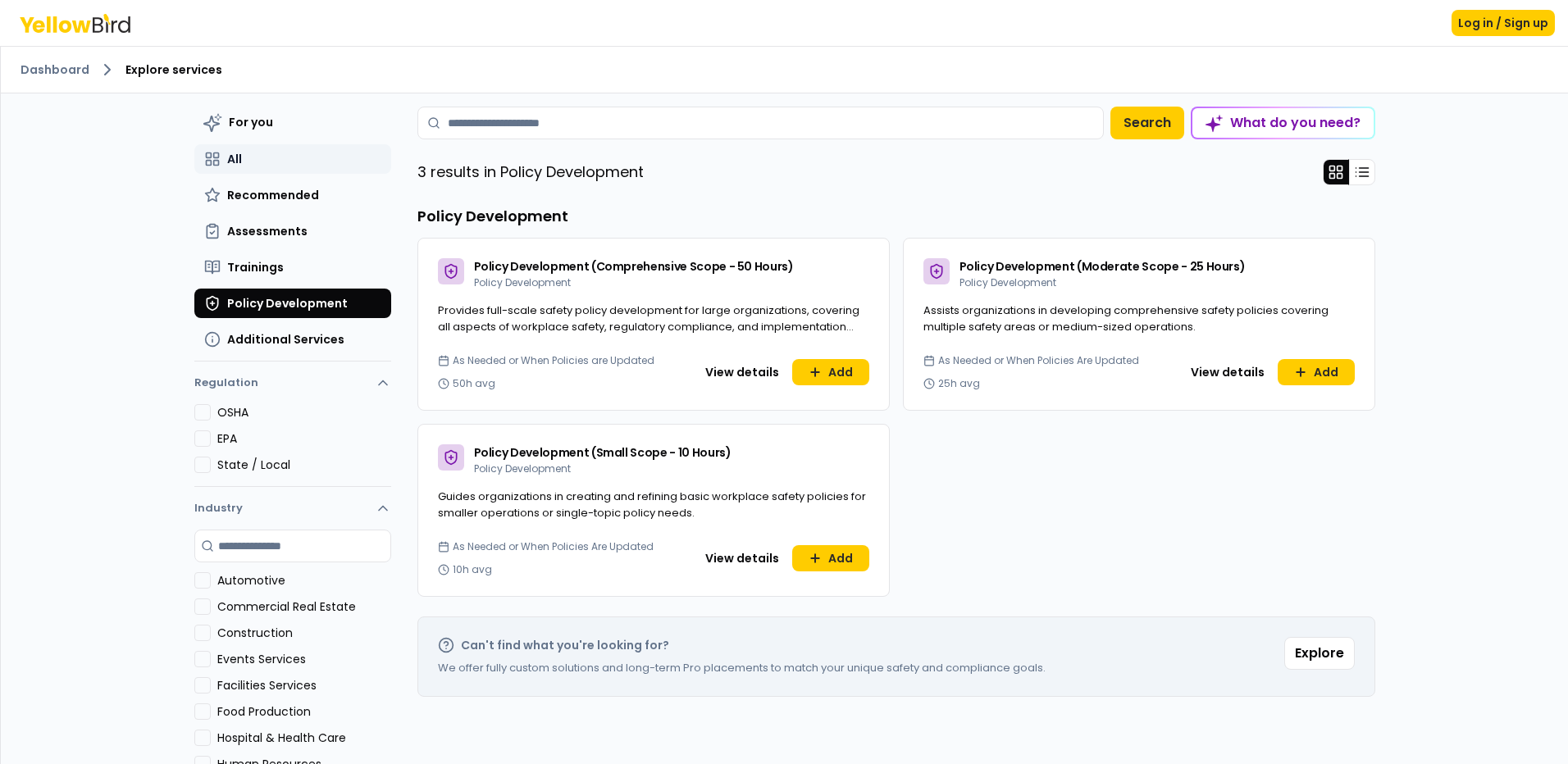
click at [235, 155] on span "All" at bounding box center [235, 160] width 15 height 17
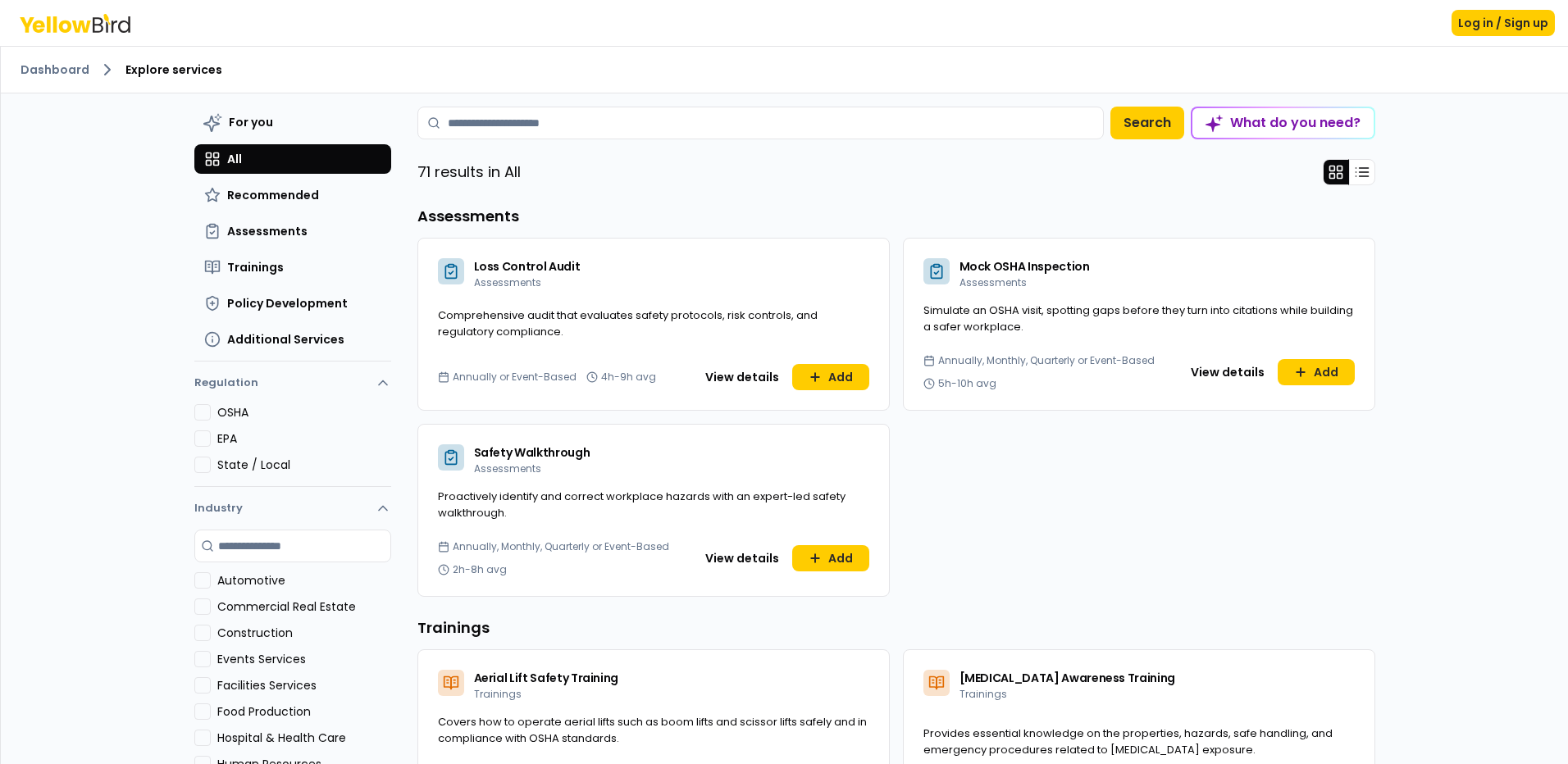
click at [235, 155] on span "All" at bounding box center [235, 160] width 15 height 17
click at [304, 340] on span "Additional Services" at bounding box center [286, 340] width 118 height 17
